Goal: Task Accomplishment & Management: Use online tool/utility

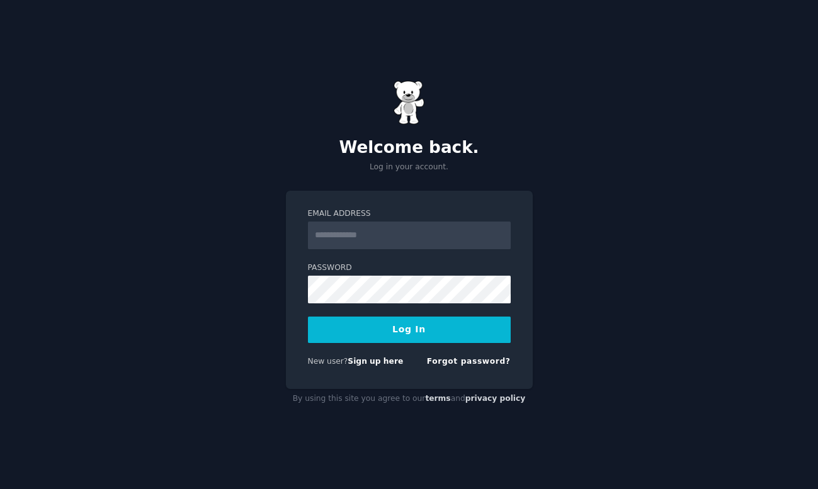
click at [418, 239] on input "Email Address" at bounding box center [409, 236] width 203 height 28
type input "**********"
click at [308, 317] on button "Log In" at bounding box center [409, 330] width 203 height 26
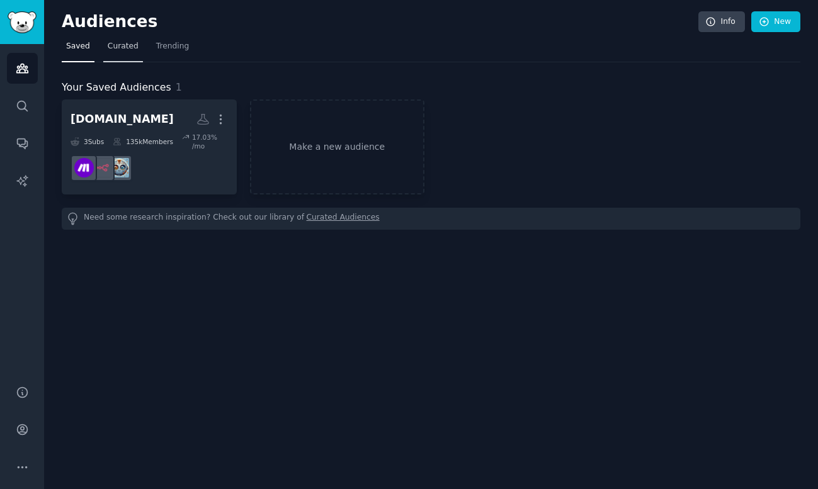
click at [131, 53] on link "Curated" at bounding box center [123, 50] width 40 height 26
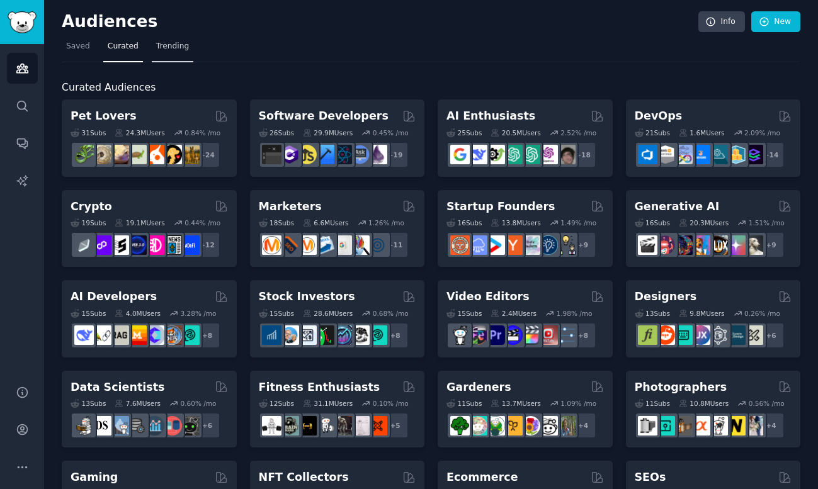
click at [176, 53] on link "Trending" at bounding box center [173, 50] width 42 height 26
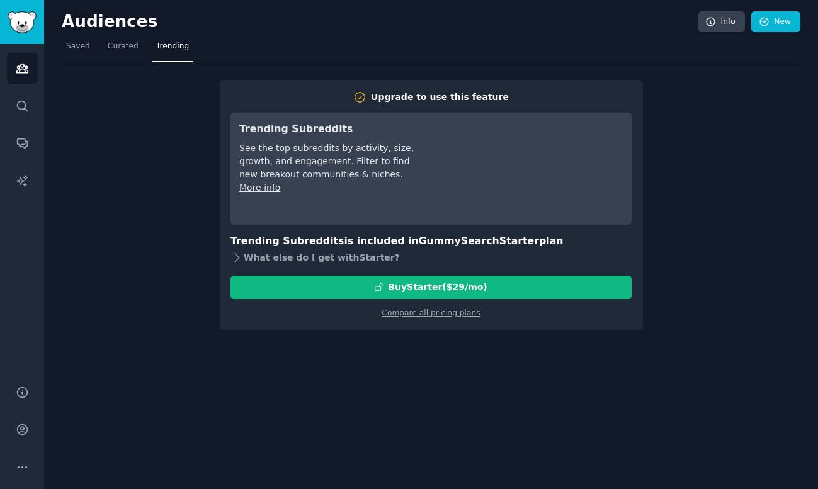
click at [303, 257] on div "What else do I get with Starter ?" at bounding box center [430, 258] width 401 height 18
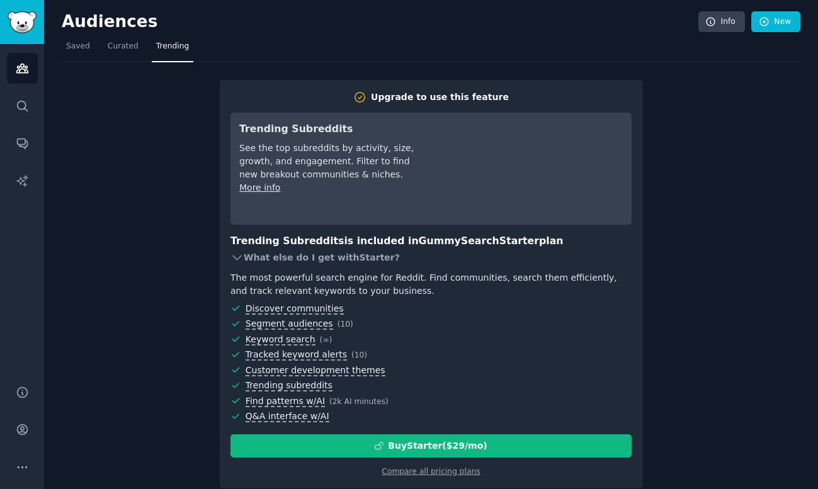
click at [303, 257] on div "What else do I get with Starter ?" at bounding box center [430, 258] width 401 height 18
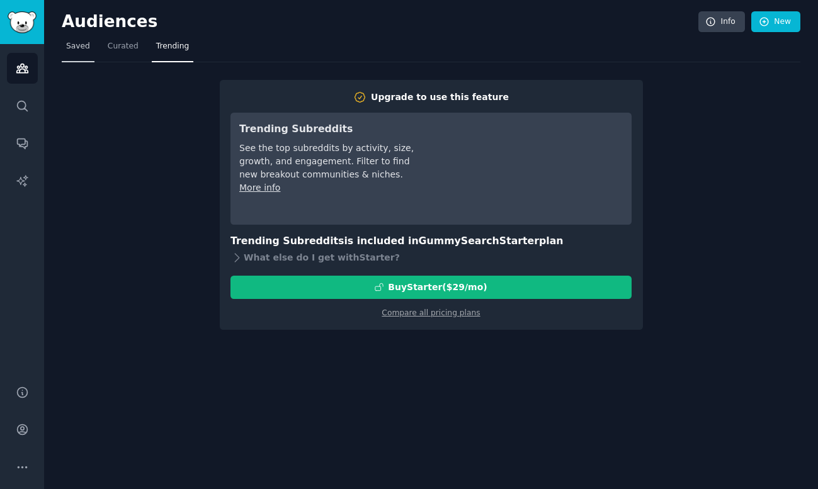
click at [76, 47] on span "Saved" at bounding box center [78, 46] width 24 height 11
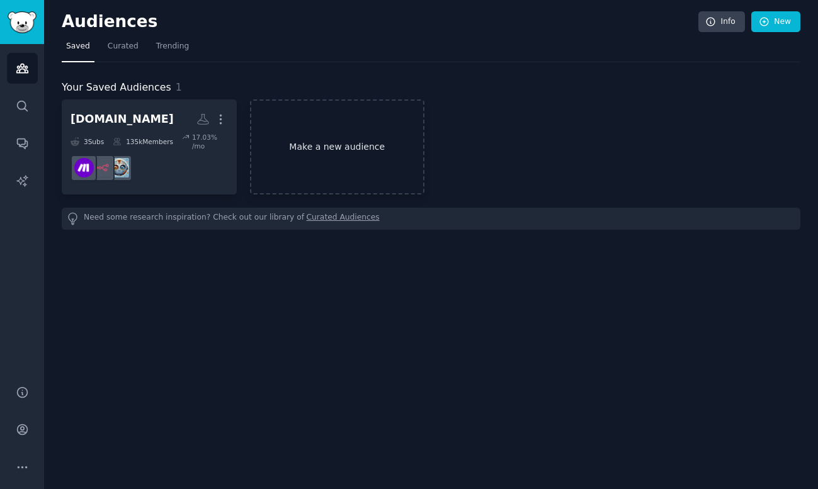
click at [298, 150] on link "Make a new audience" at bounding box center [337, 146] width 175 height 95
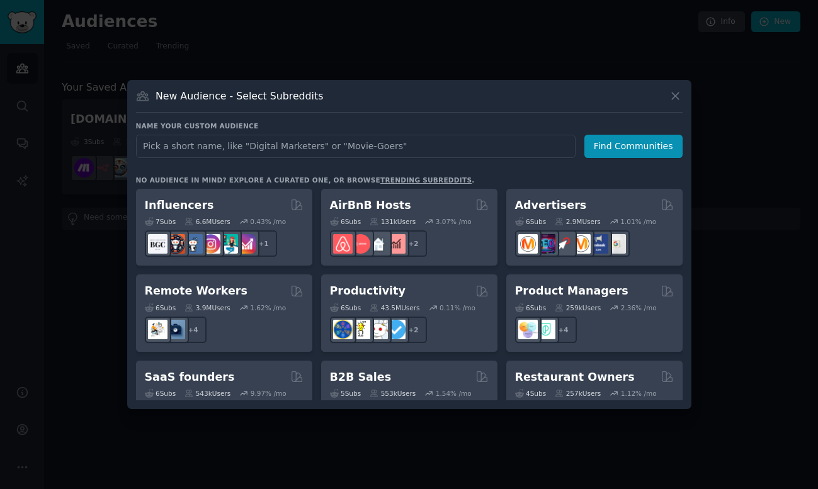
scroll to position [982, 0]
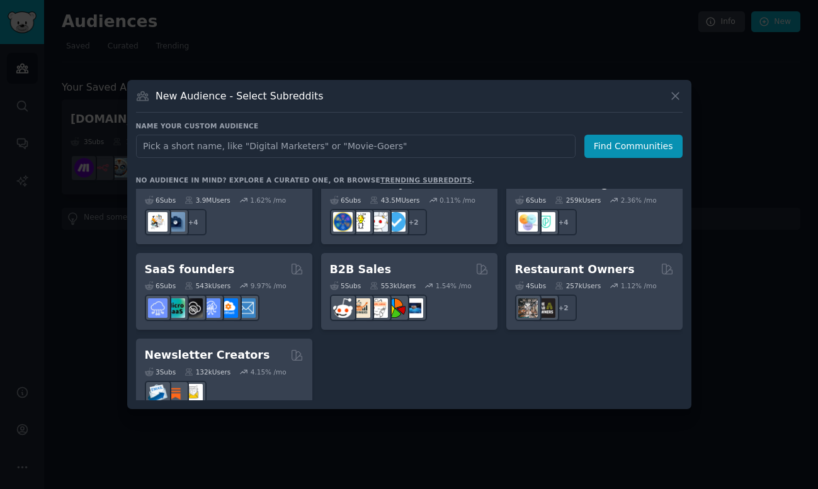
click at [415, 144] on input "text" at bounding box center [355, 146] width 439 height 23
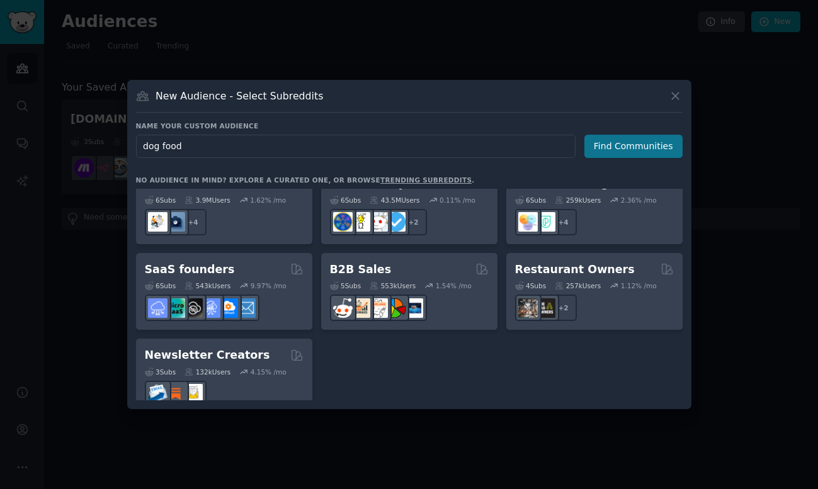
type input "dog food"
click at [619, 151] on button "Find Communities" at bounding box center [633, 146] width 98 height 23
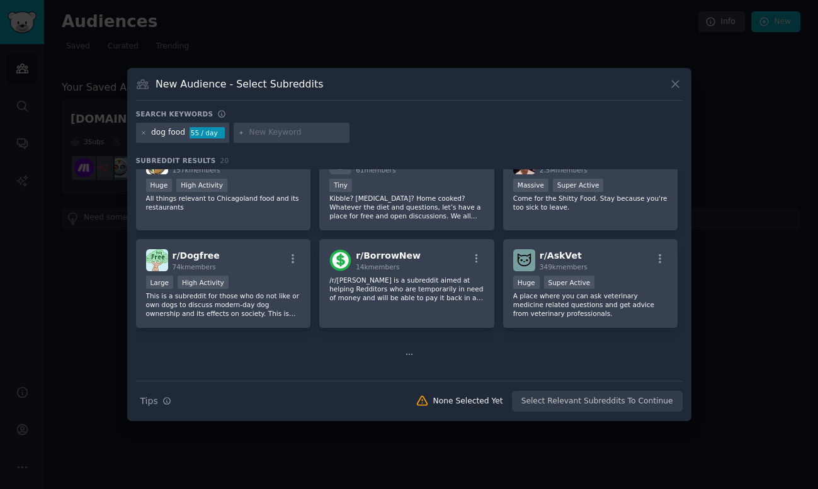
scroll to position [385, 0]
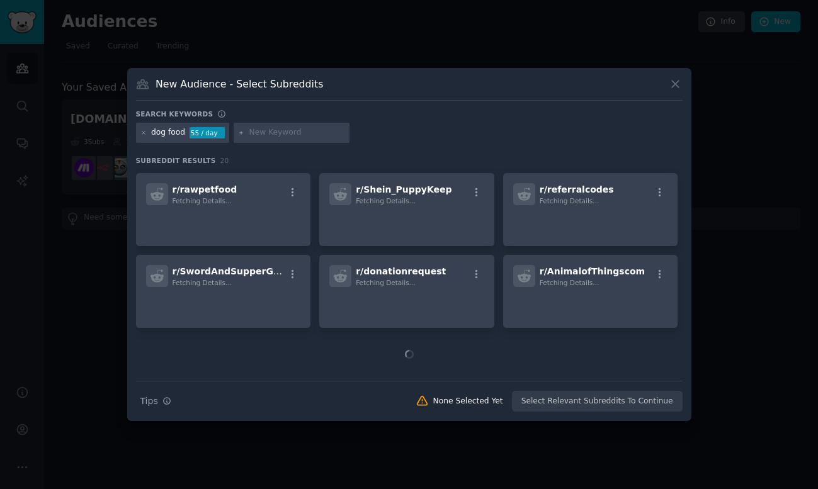
click at [703, 240] on div at bounding box center [409, 244] width 818 height 489
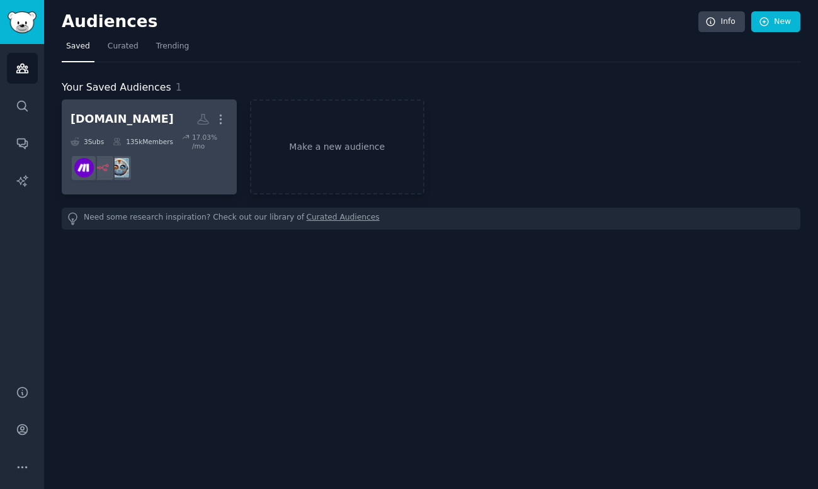
click at [167, 122] on h2 "[DOMAIN_NAME] More" at bounding box center [148, 119] width 157 height 22
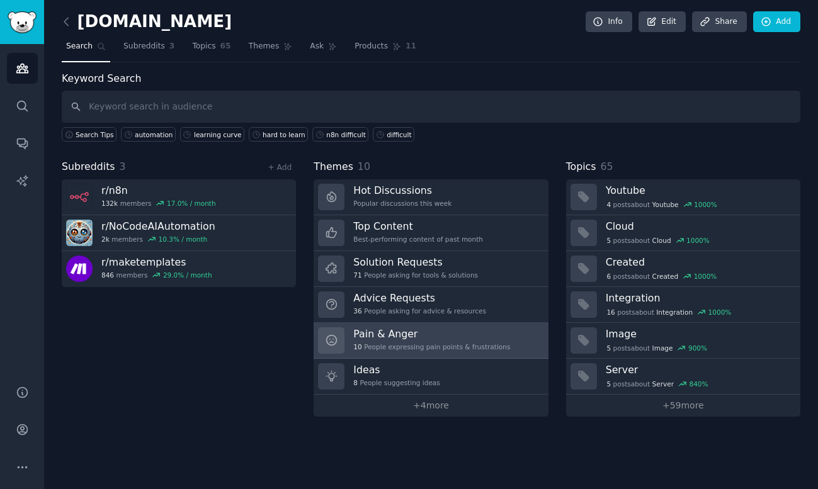
click at [407, 338] on h3 "Pain & Anger" at bounding box center [431, 333] width 157 height 13
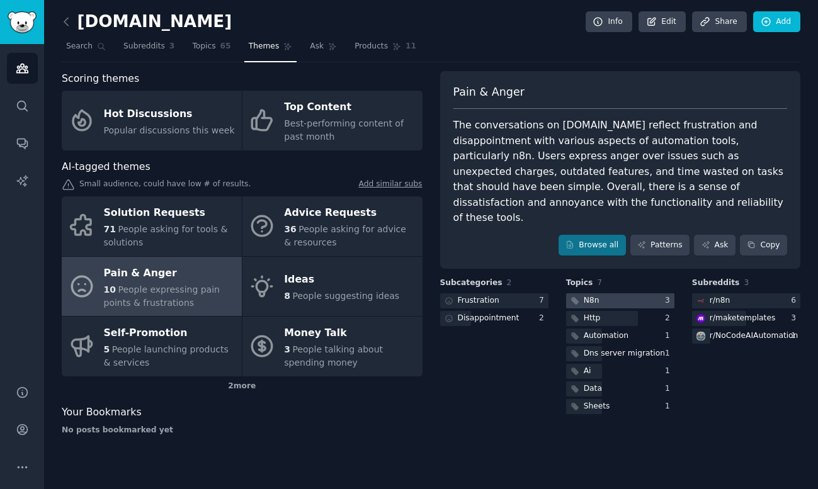
click at [629, 293] on div at bounding box center [620, 301] width 108 height 16
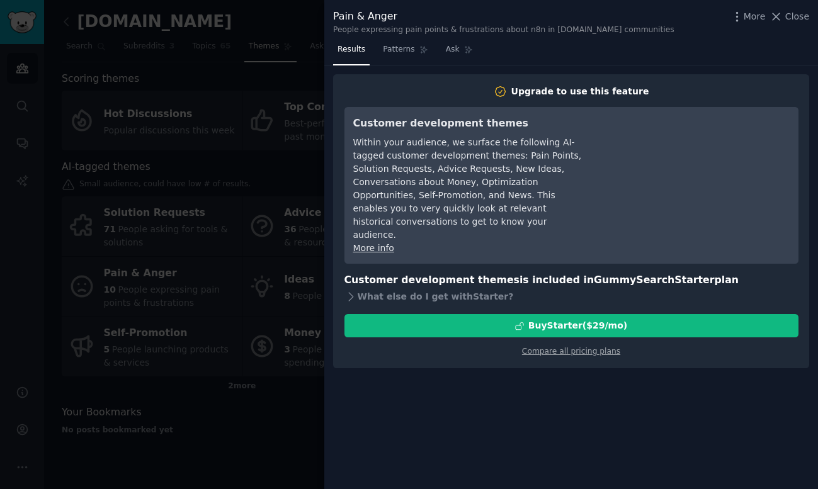
click at [298, 84] on div at bounding box center [409, 244] width 818 height 489
